Goal: Feedback & Contribution: Submit feedback/report problem

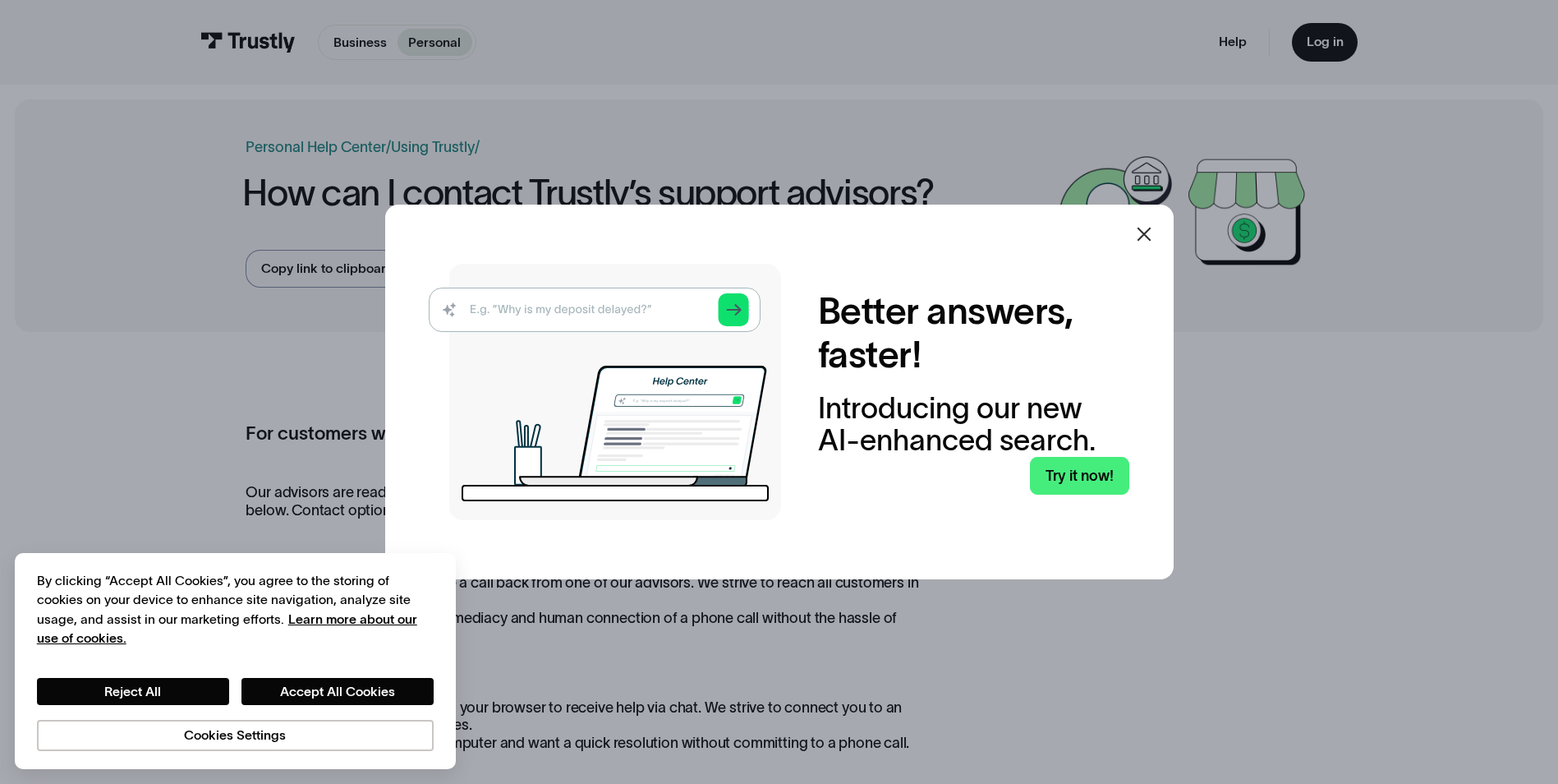
click at [1151, 236] on icon at bounding box center [1144, 235] width 14 height 14
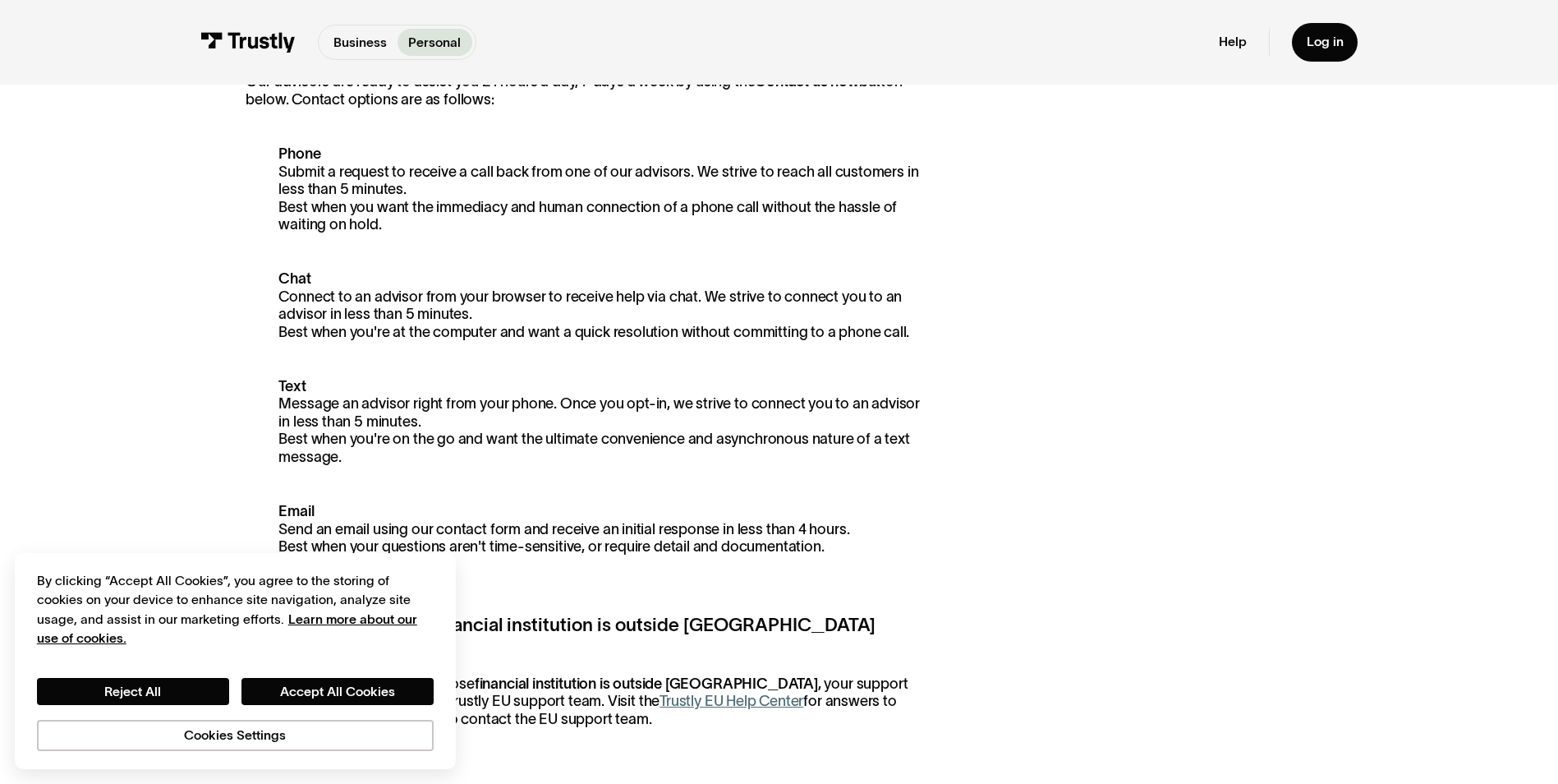
scroll to position [82, 0]
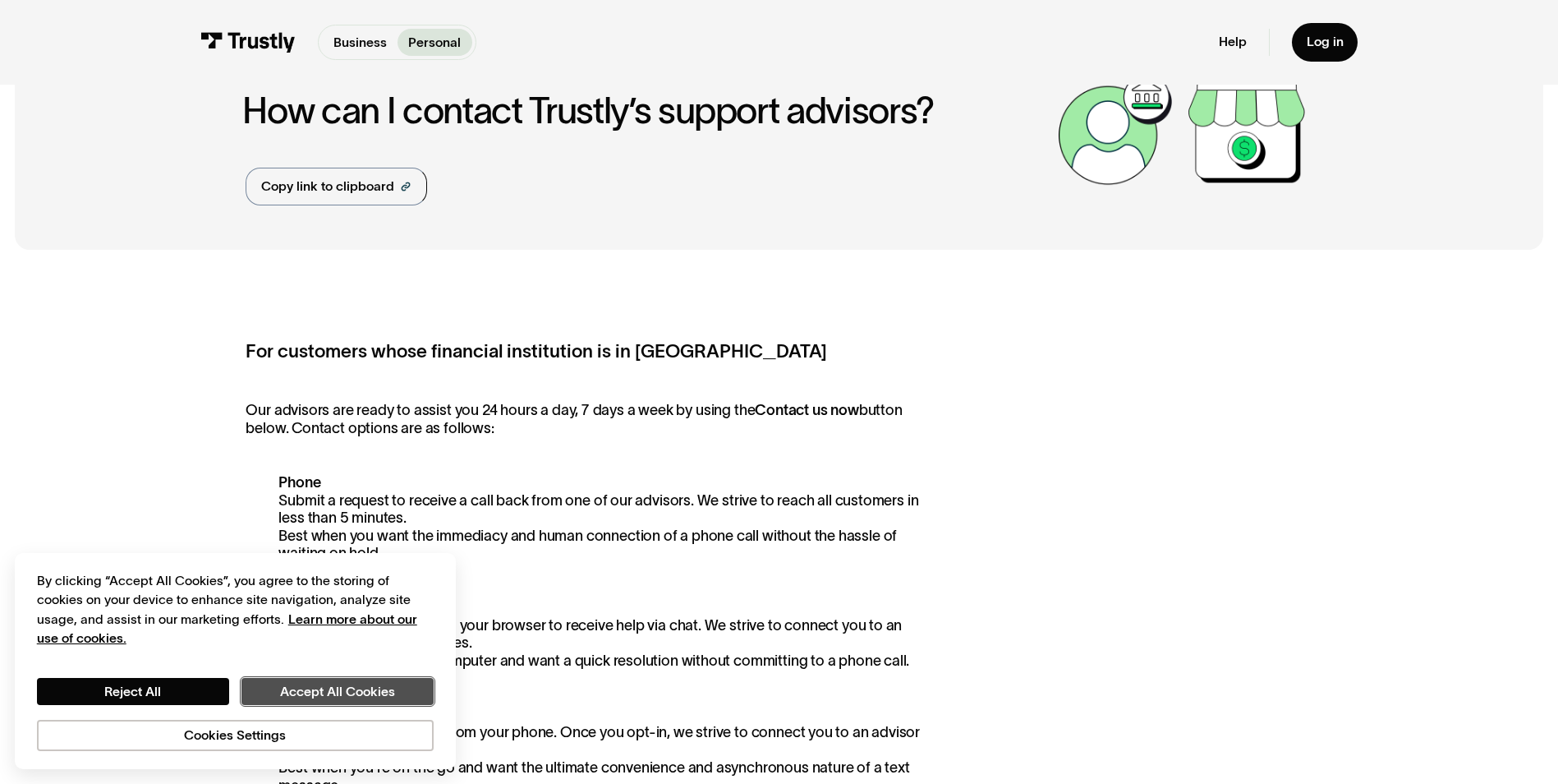
click at [310, 683] on button "Accept All Cookies" at bounding box center [338, 692] width 192 height 28
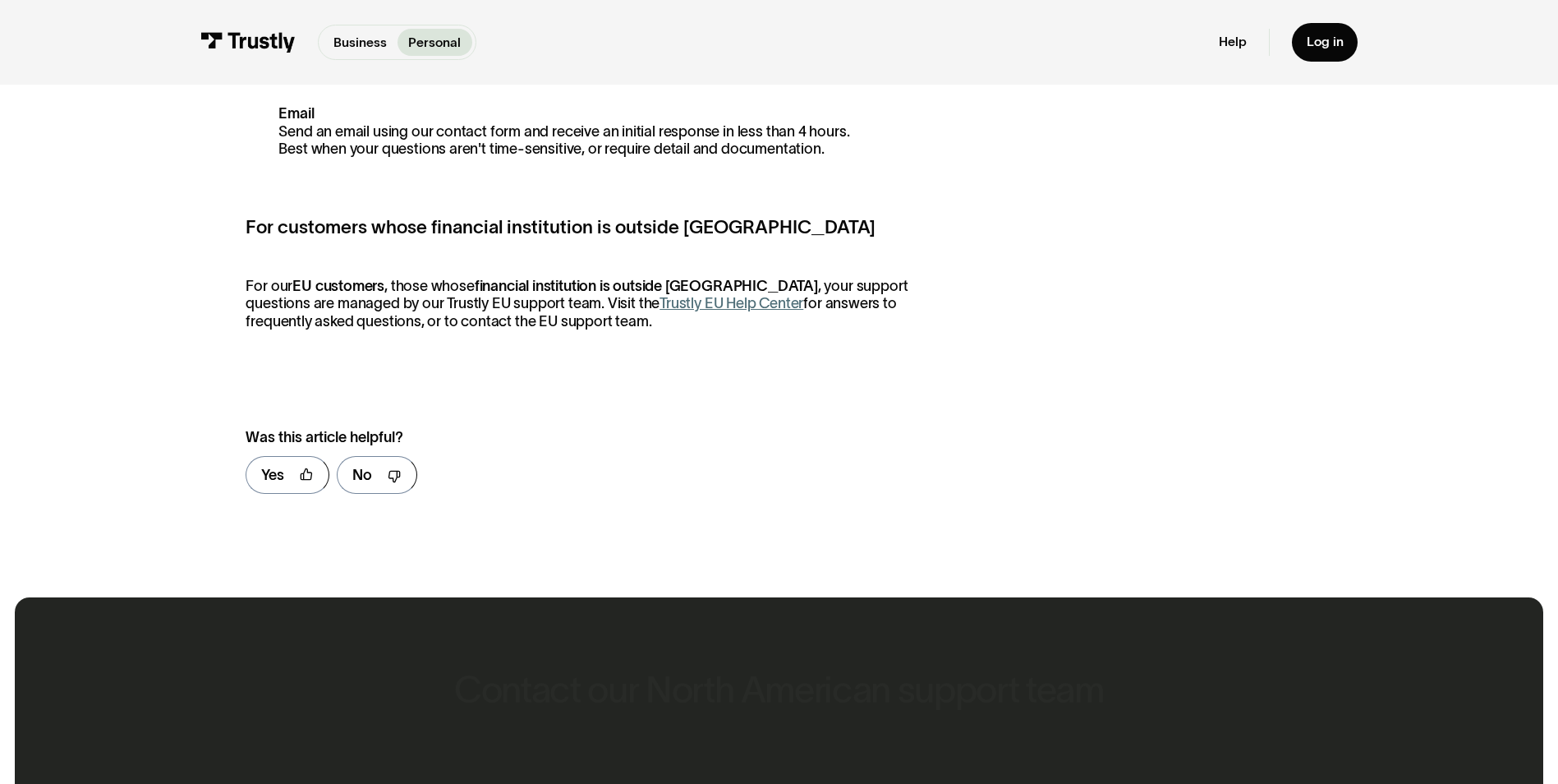
scroll to position [821, 0]
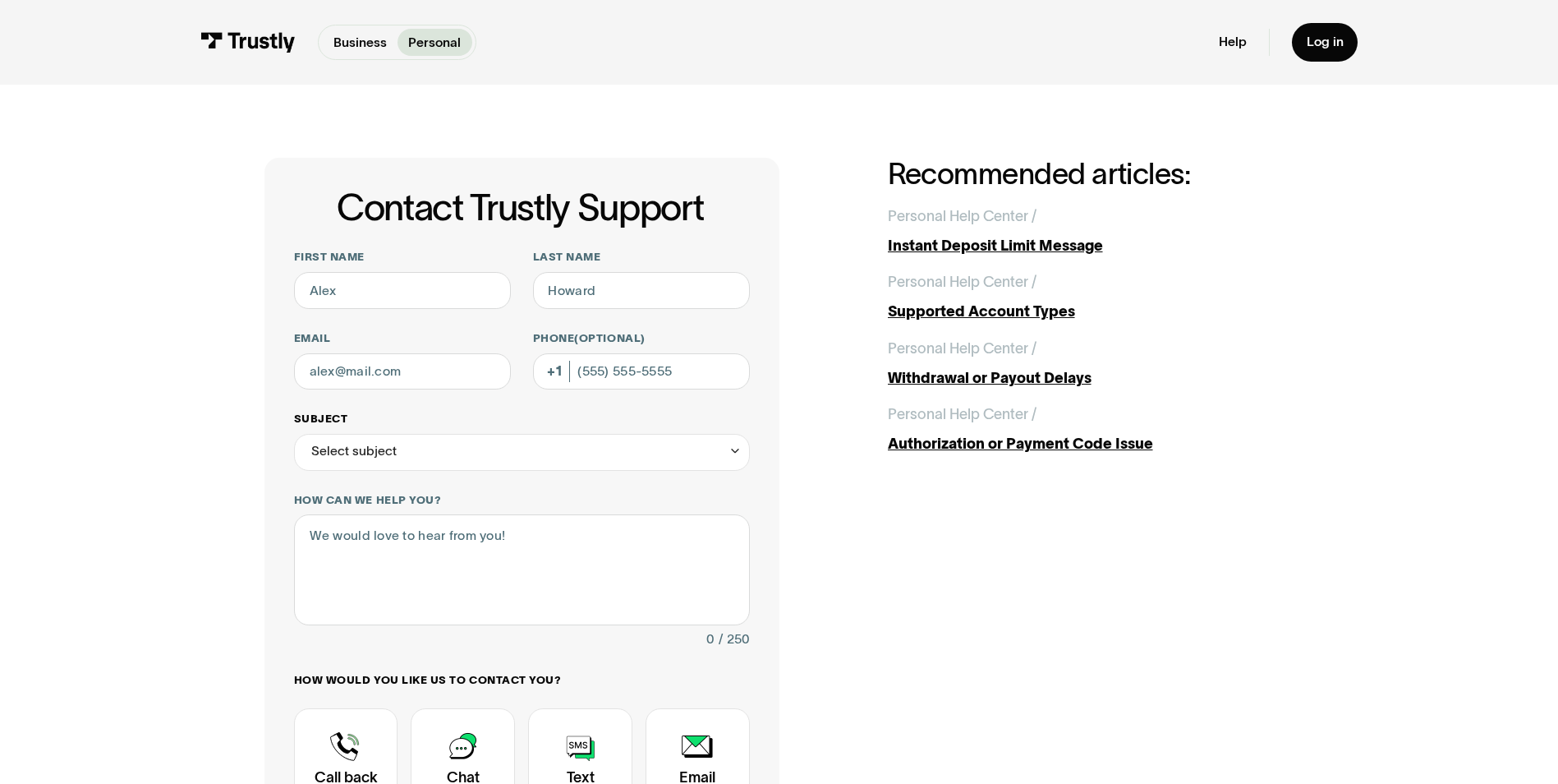
scroll to position [246, 0]
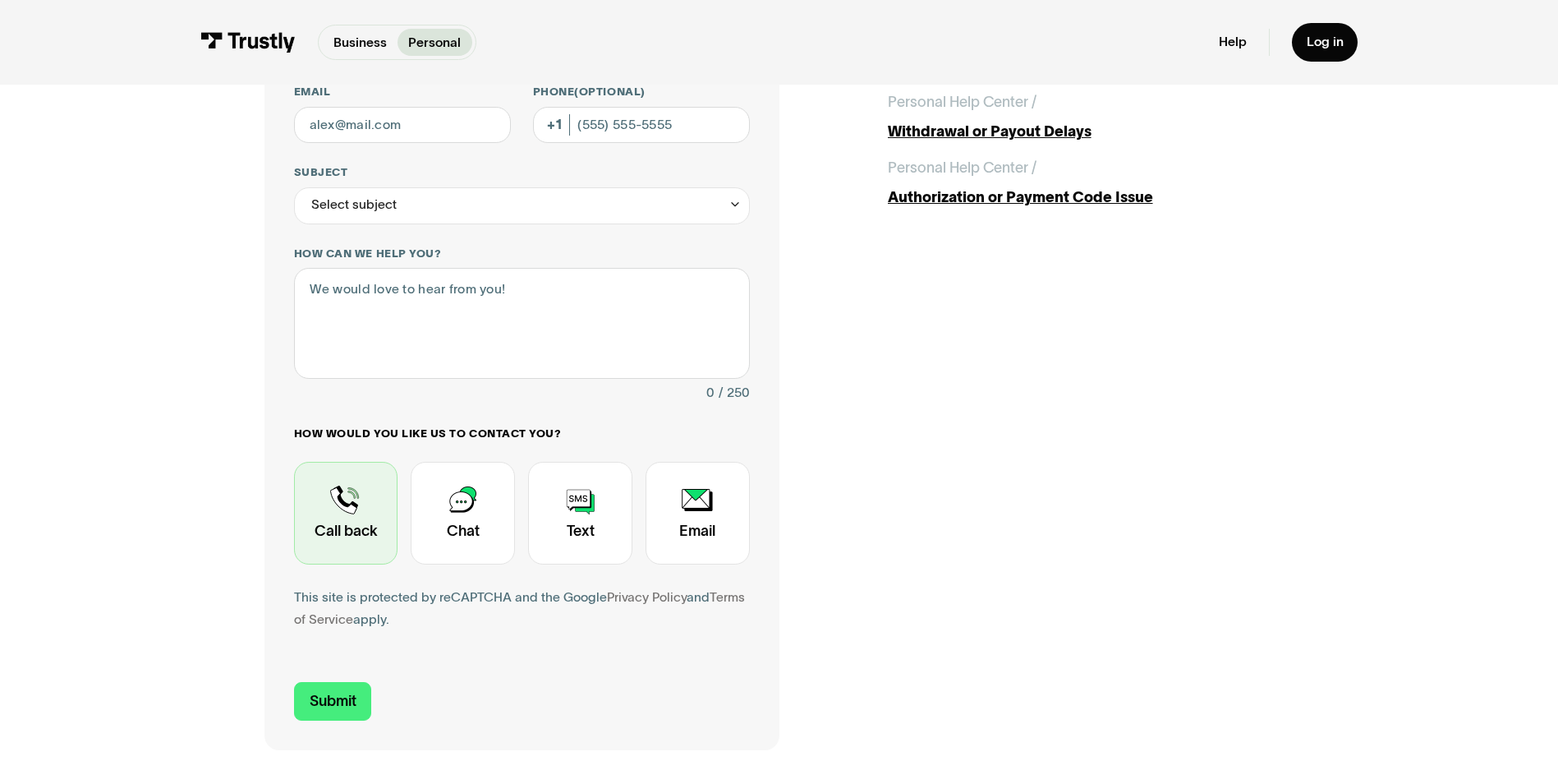
click at [363, 515] on div "Contact Trustly Support" at bounding box center [346, 513] width 104 height 103
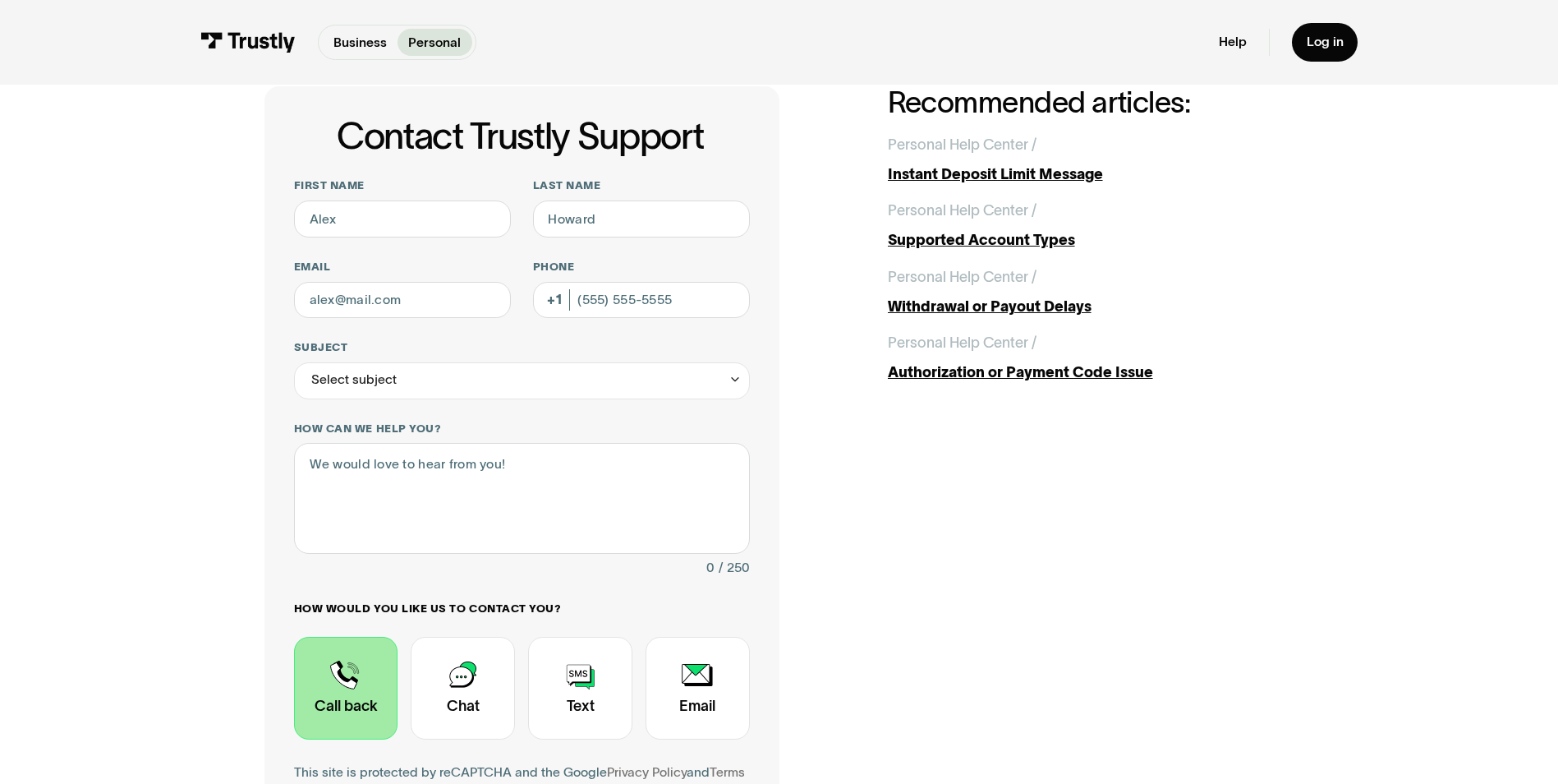
scroll to position [0, 0]
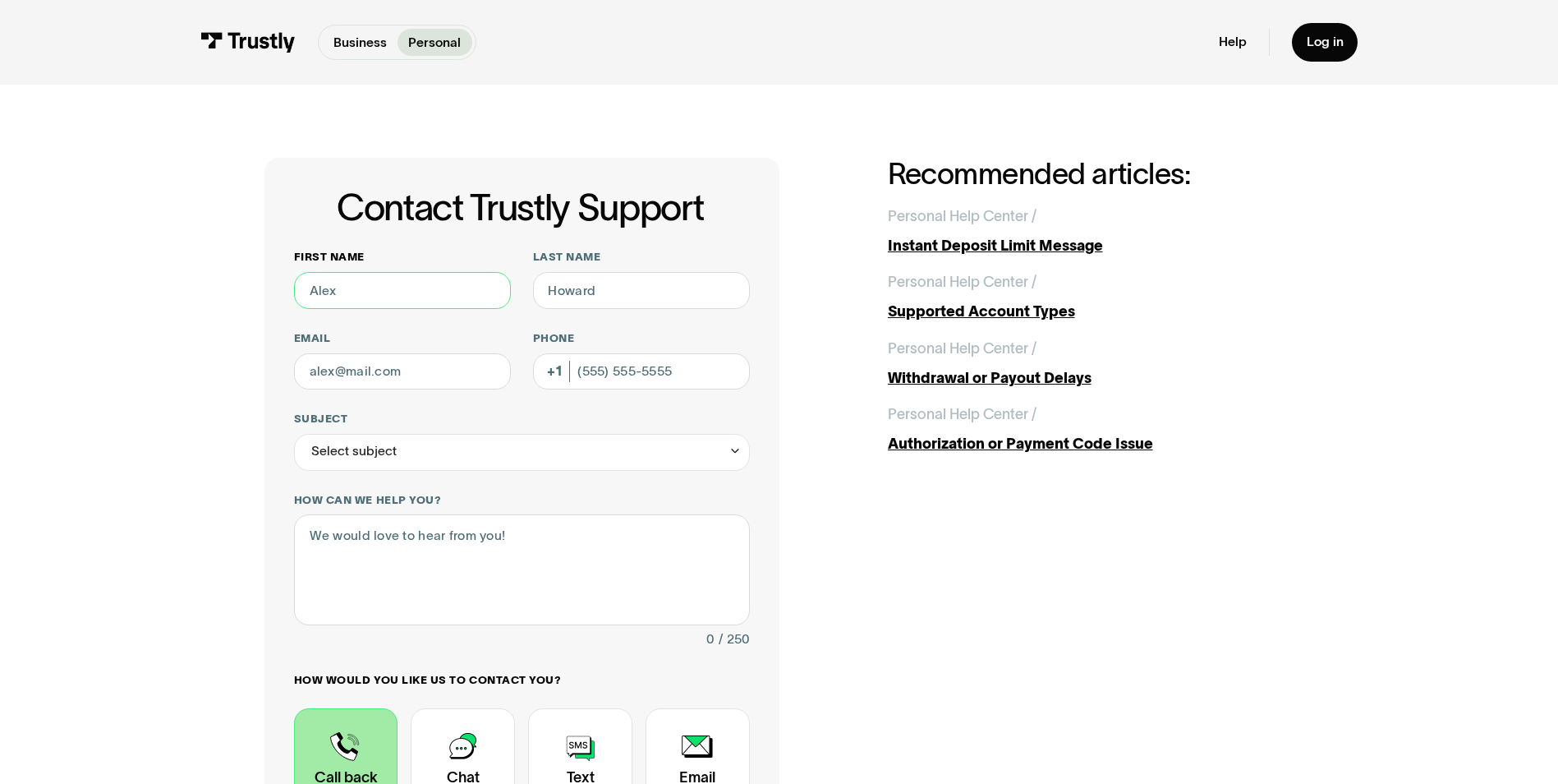
click at [366, 292] on input "First name" at bounding box center [402, 290] width 217 height 37
type input "Edward"
type input "Schnepf"
type input "Eschnepf620@gmail.com"
type input "(917) 412-4378"
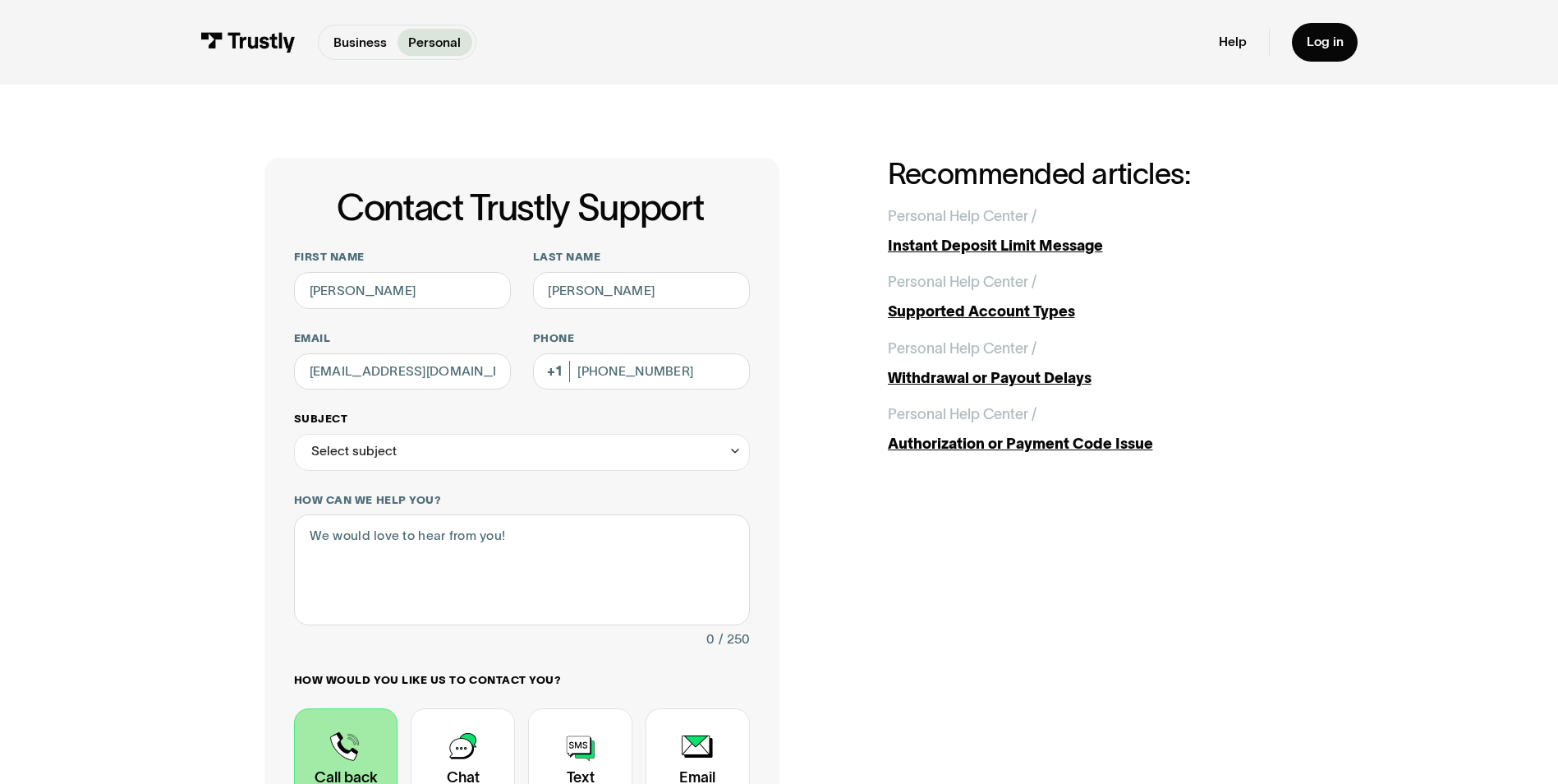
click at [421, 455] on div "Select subject" at bounding box center [522, 452] width 456 height 37
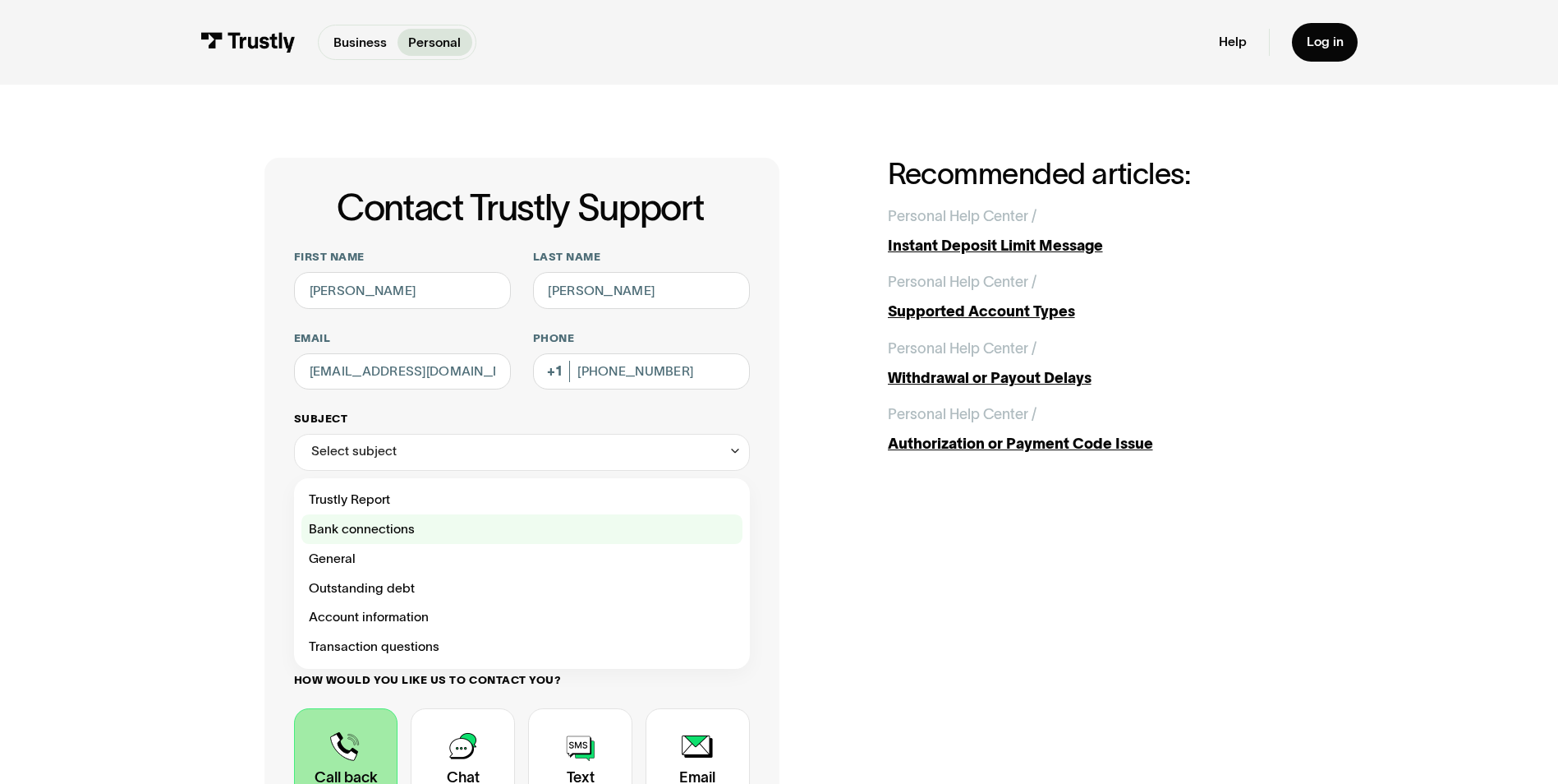
click at [403, 531] on div "Contact Trustly Support" at bounding box center [521, 529] width 441 height 30
type input "**********"
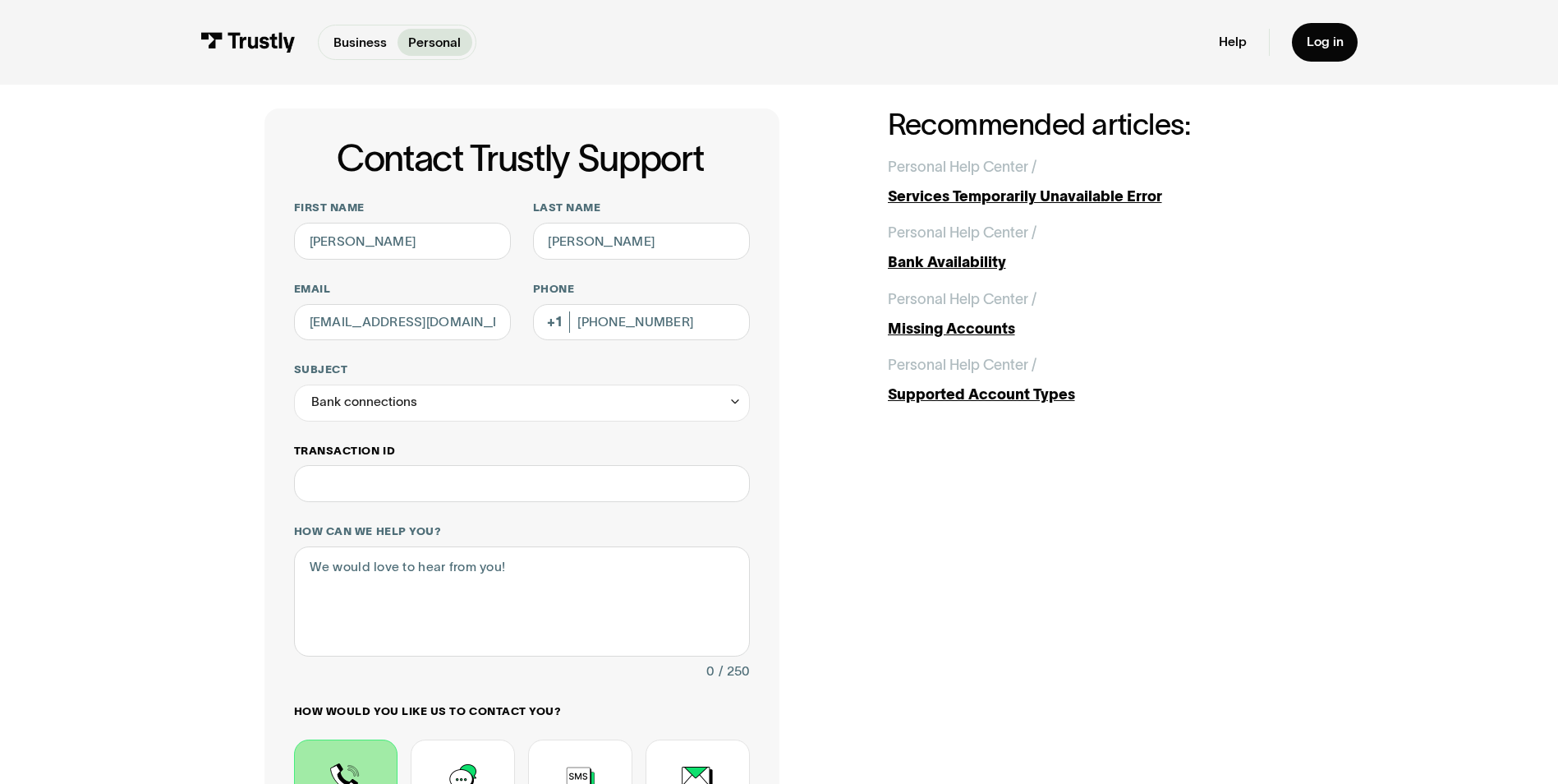
scroll to position [246, 0]
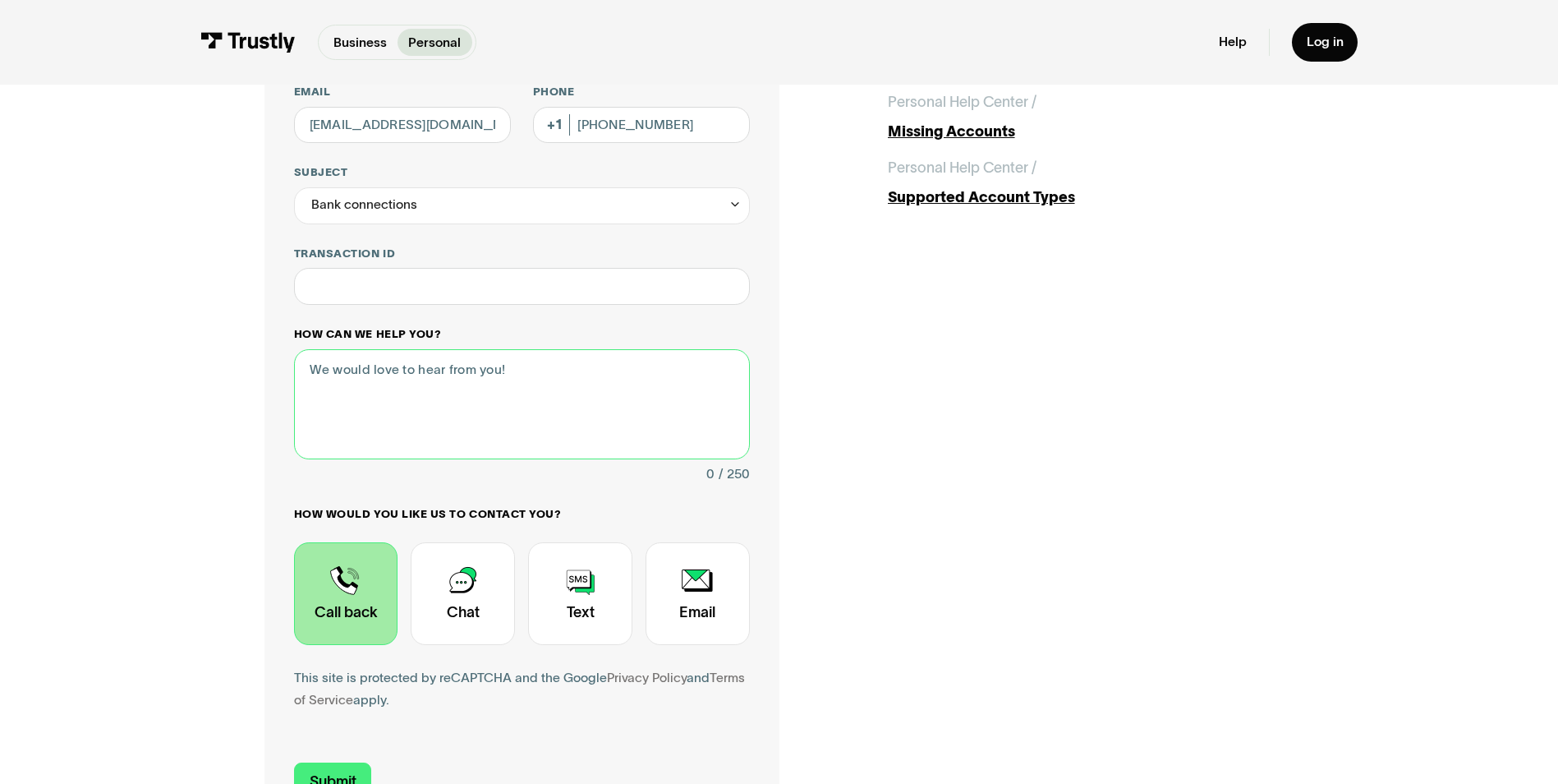
click at [443, 416] on textarea "How can we help you?" at bounding box center [522, 404] width 456 height 110
click at [407, 389] on textarea "How can we help you?" at bounding box center [522, 404] width 456 height 110
type textarea "i"
click at [562, 370] on textarea "I am unable to transfer money from" at bounding box center [522, 404] width 456 height 110
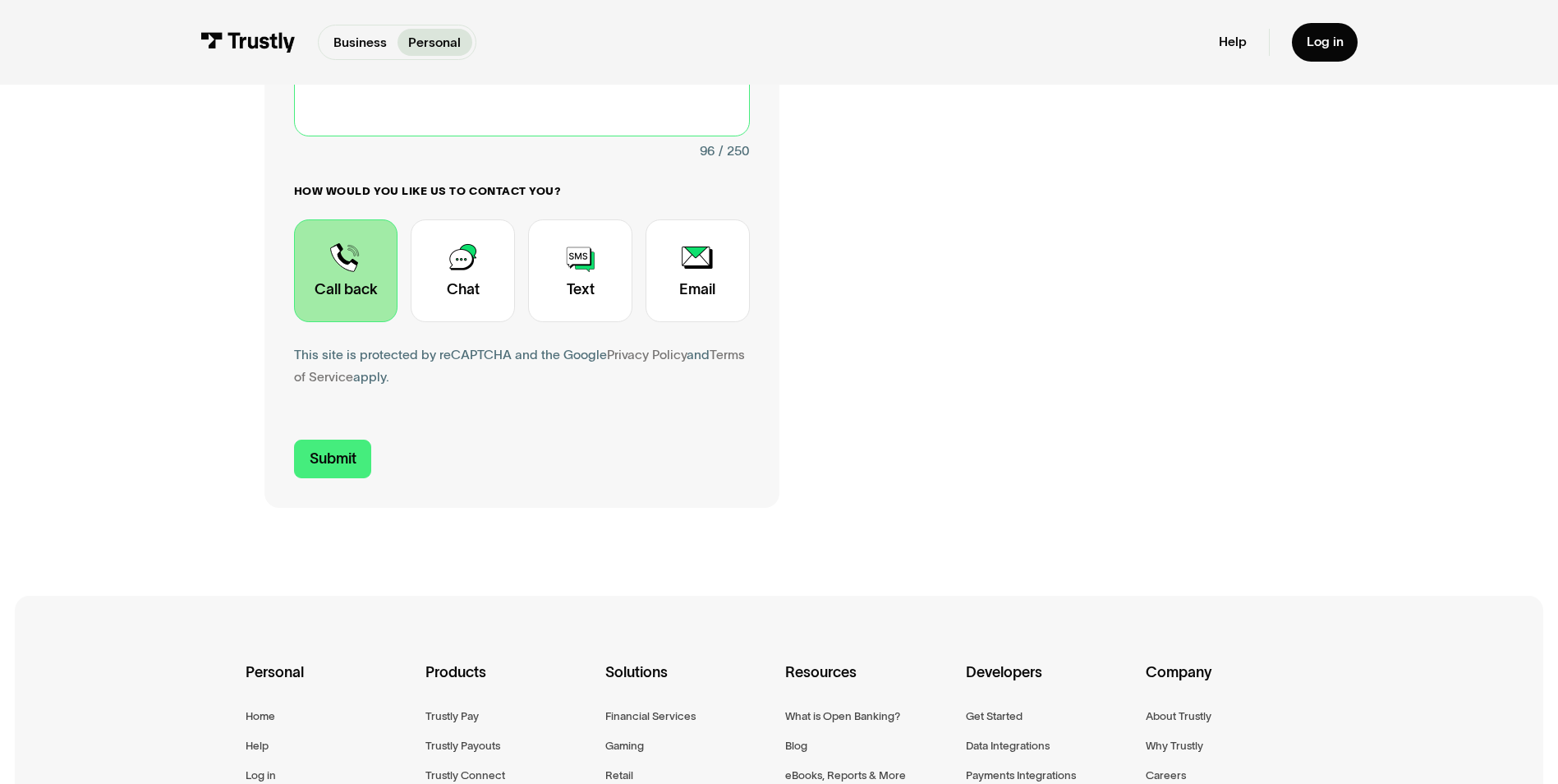
scroll to position [575, 0]
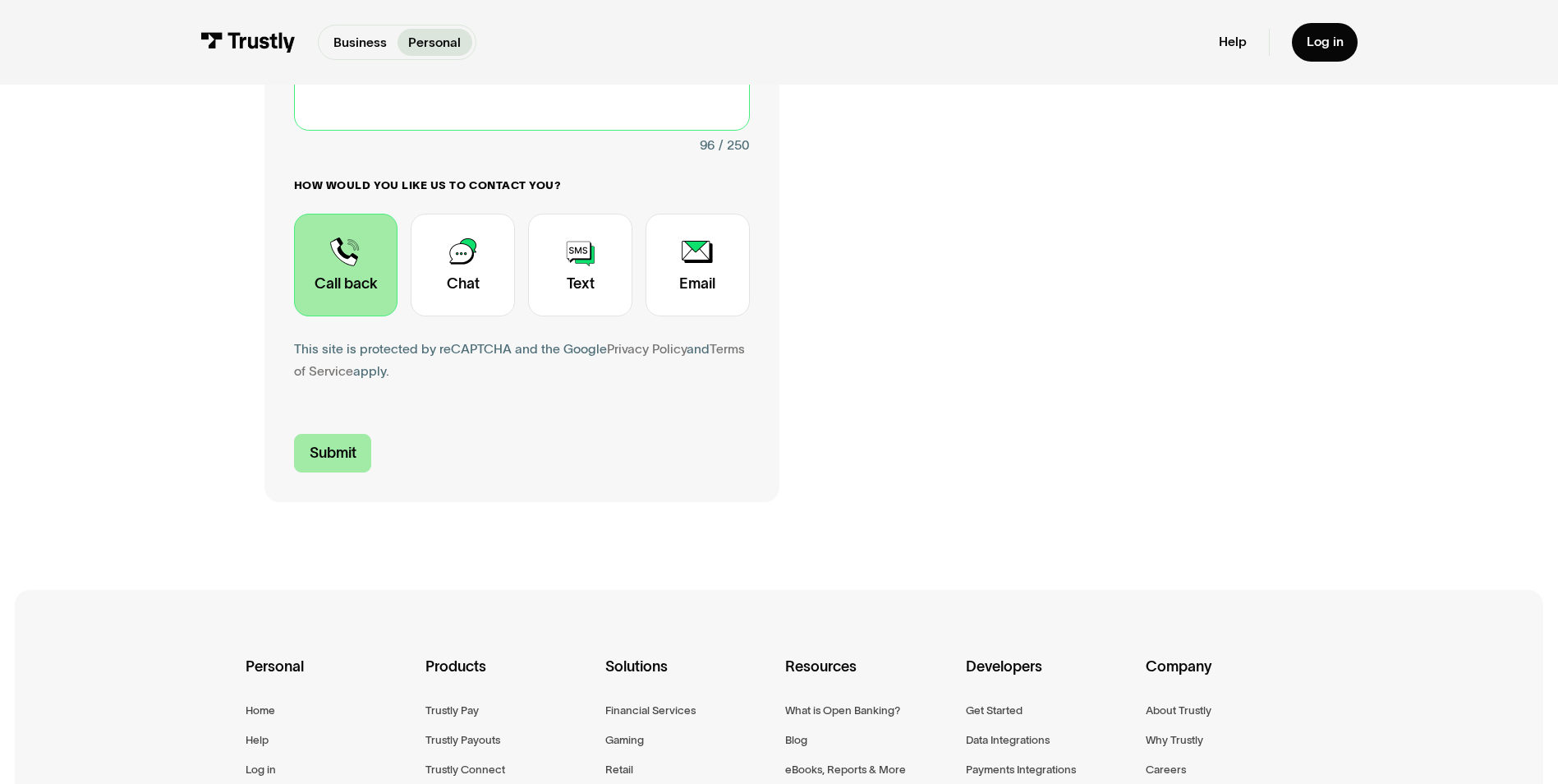
type textarea "I am unable to transfer money from bank to sports books. The bank said there is…"
click at [345, 456] on input "Submit" at bounding box center [333, 453] width 78 height 39
type input "+19174124378"
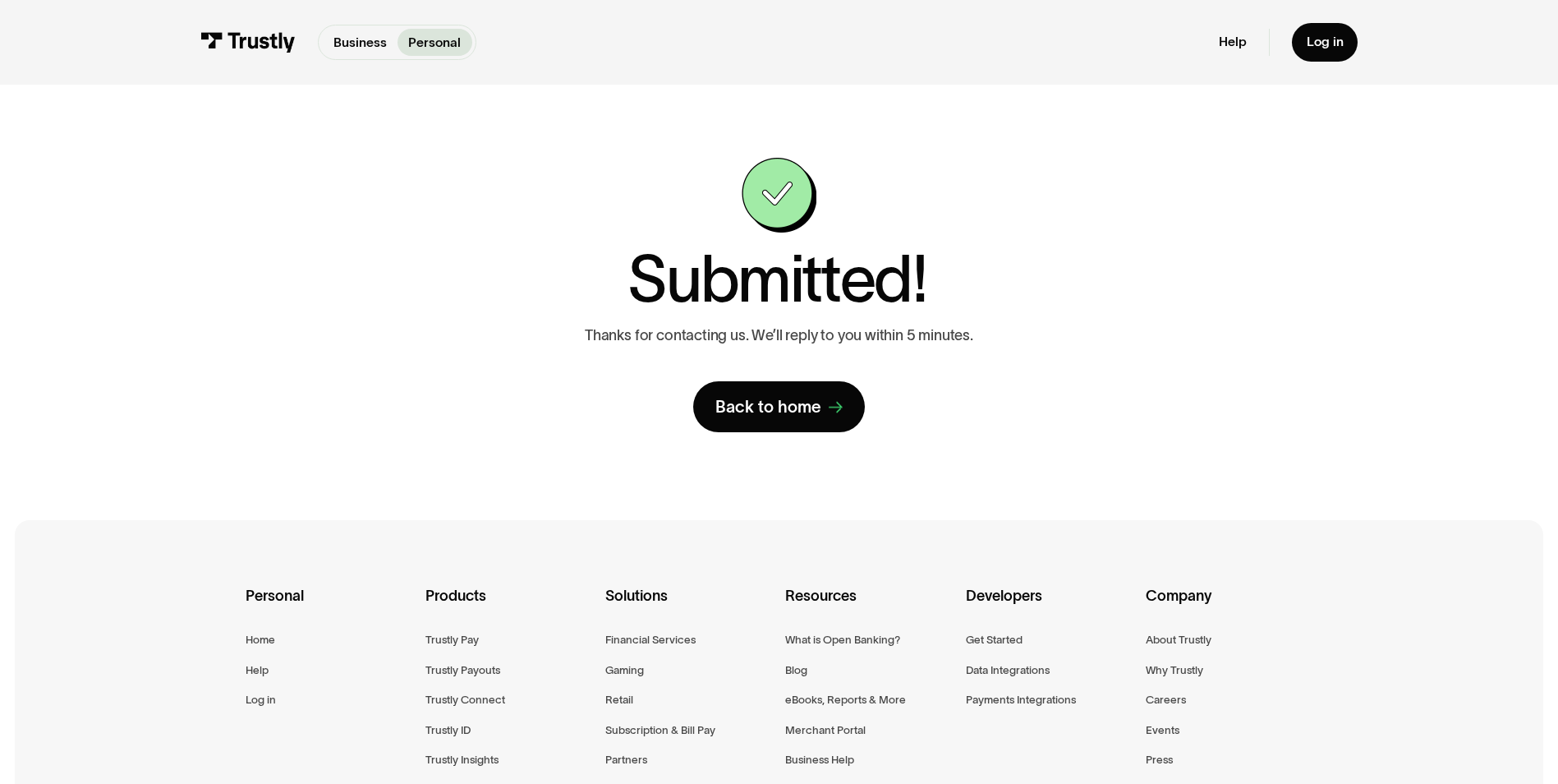
scroll to position [318, 0]
